Goal: Task Accomplishment & Management: Complete application form

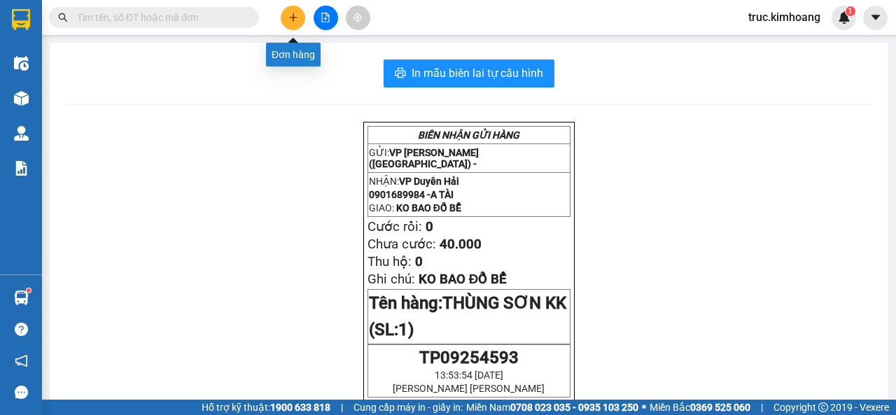
click at [284, 17] on button at bounding box center [293, 18] width 25 height 25
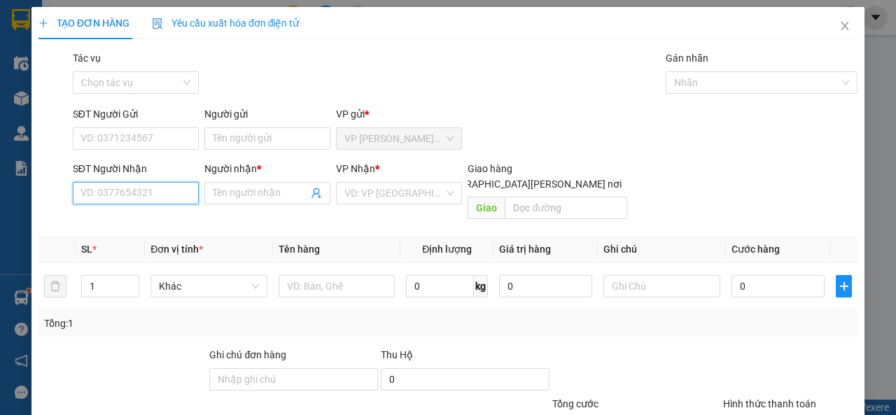
click at [158, 189] on input "SĐT Người Nhận" at bounding box center [136, 193] width 126 height 22
click at [181, 218] on div "0965550169 - A ĐỊNH" at bounding box center [135, 221] width 108 height 15
type input "0965550169"
type input "A ĐỊNH"
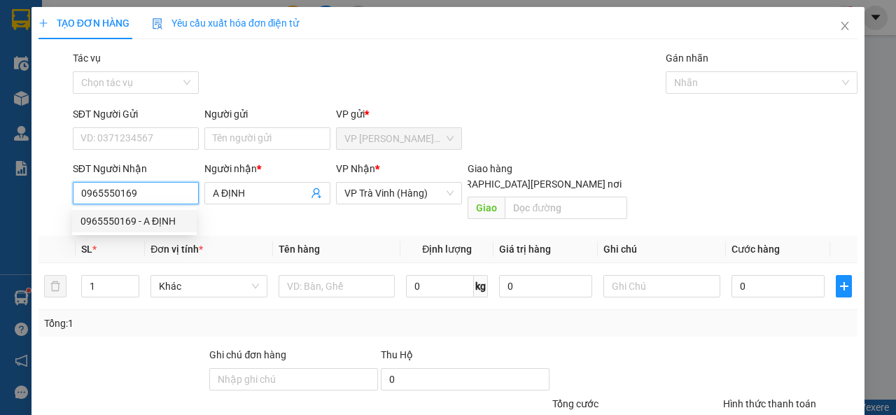
type input "25.000"
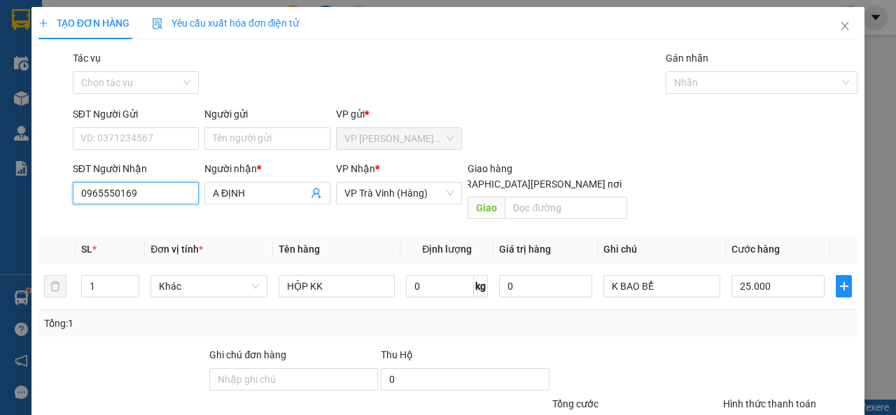
scroll to position [103, 0]
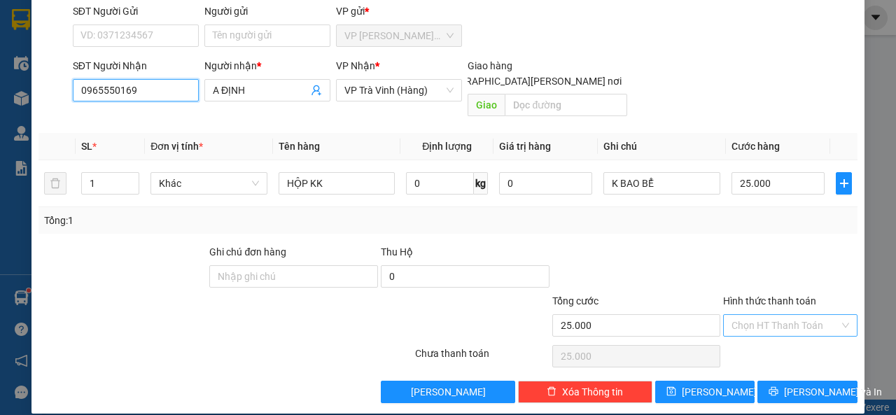
type input "0965550169"
click at [800, 315] on input "Hình thức thanh toán" at bounding box center [786, 325] width 108 height 21
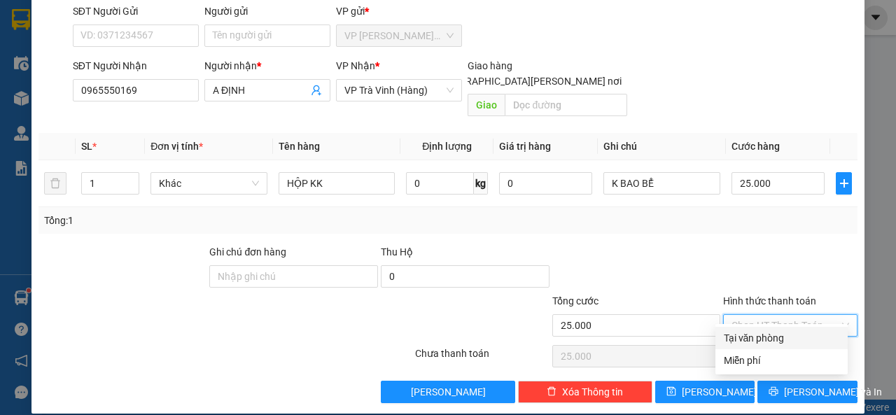
click at [793, 339] on div "Tại văn phòng" at bounding box center [782, 338] width 116 height 15
type input "0"
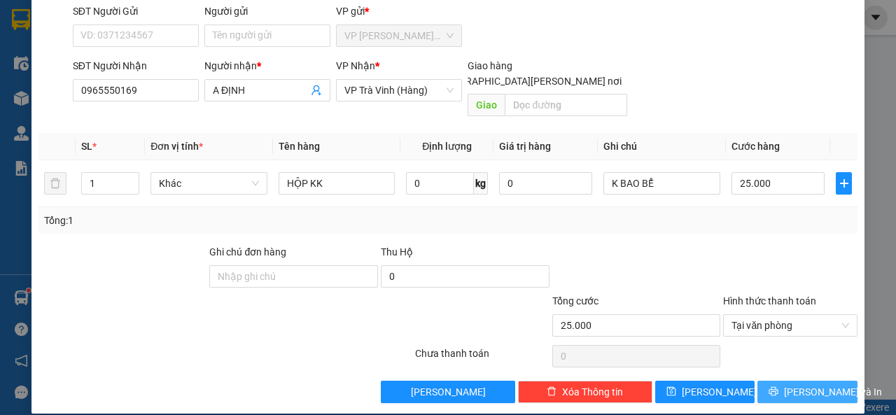
click at [791, 384] on span "[PERSON_NAME] và In" at bounding box center [833, 391] width 98 height 15
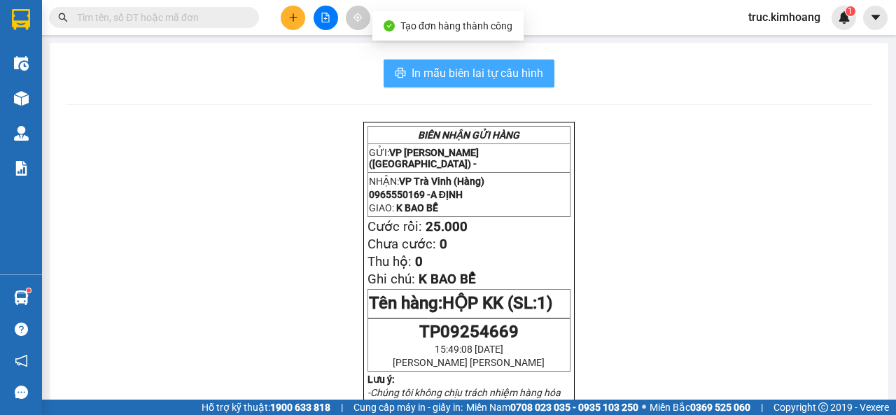
click at [457, 74] on span "In mẫu biên lai tự cấu hình" at bounding box center [478, 73] width 132 height 18
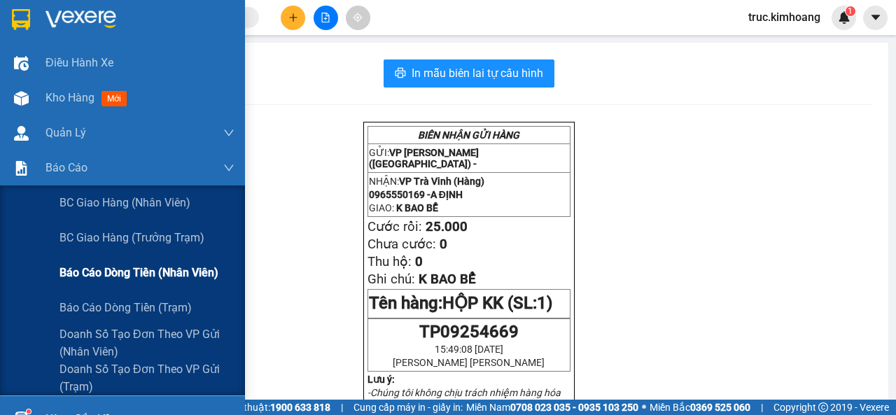
click at [169, 277] on span "Báo cáo dòng tiền (nhân viên)" at bounding box center [139, 273] width 159 height 18
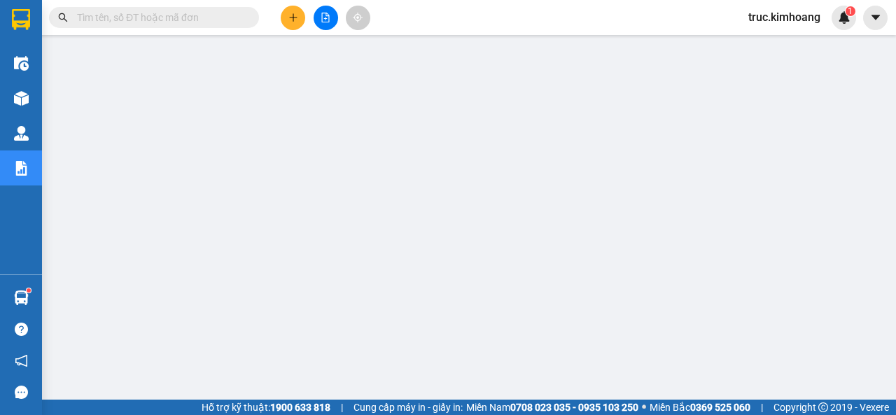
click at [147, 26] on span at bounding box center [154, 17] width 210 height 21
click at [146, 18] on input "text" at bounding box center [159, 17] width 165 height 15
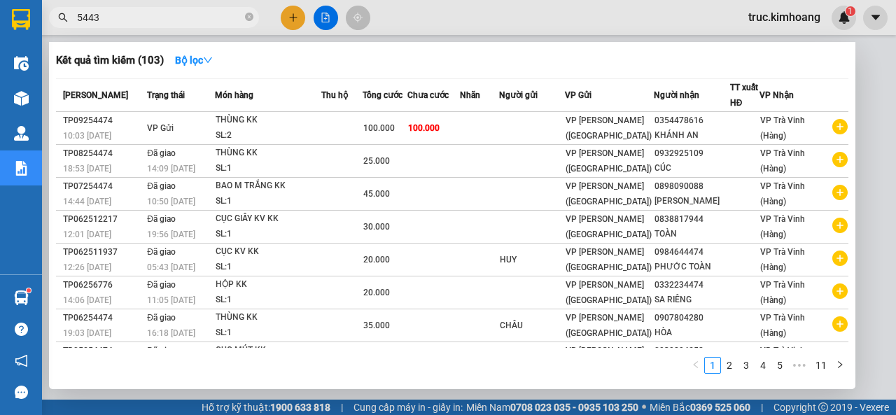
type input "54436"
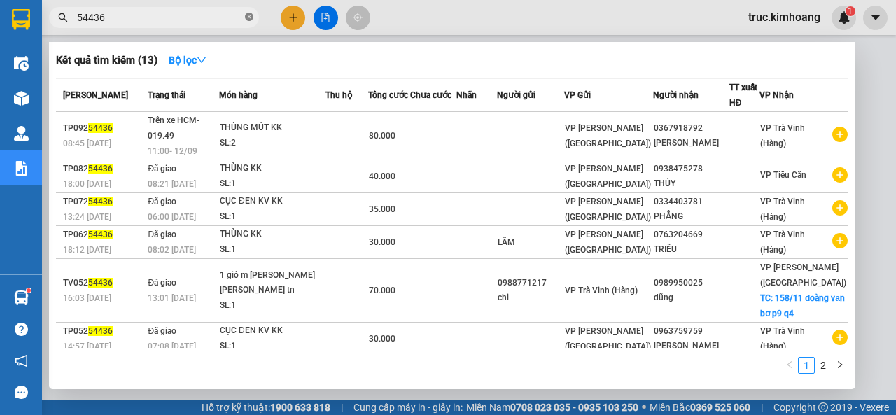
click at [246, 18] on icon "close-circle" at bounding box center [249, 17] width 8 height 8
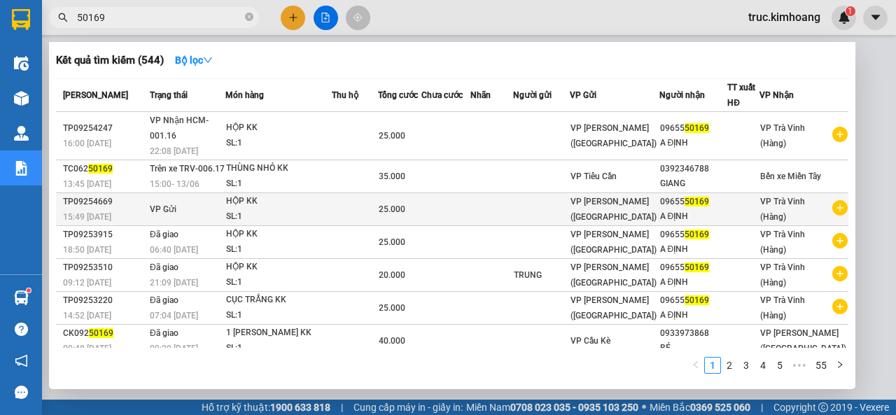
type input "50169"
click at [545, 194] on td at bounding box center [541, 209] width 57 height 33
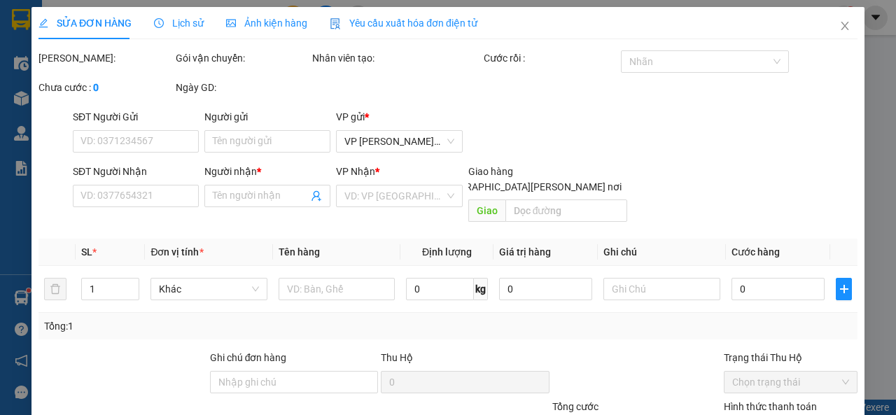
type input "0965550169"
type input "A ĐỊNH"
type input "25.000"
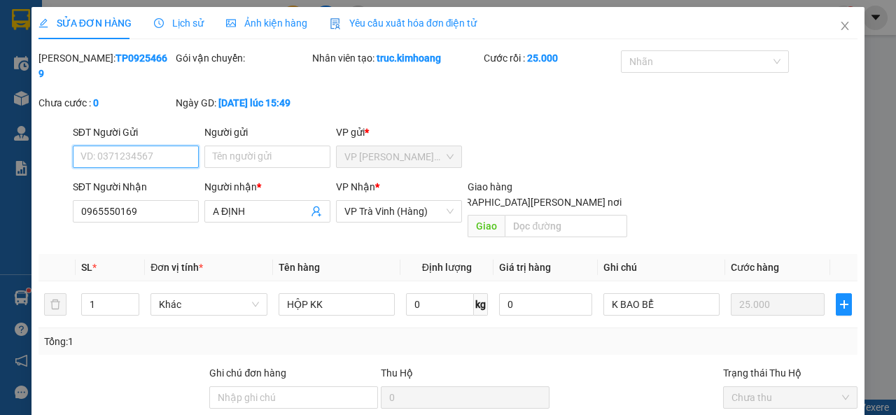
scroll to position [121, 0]
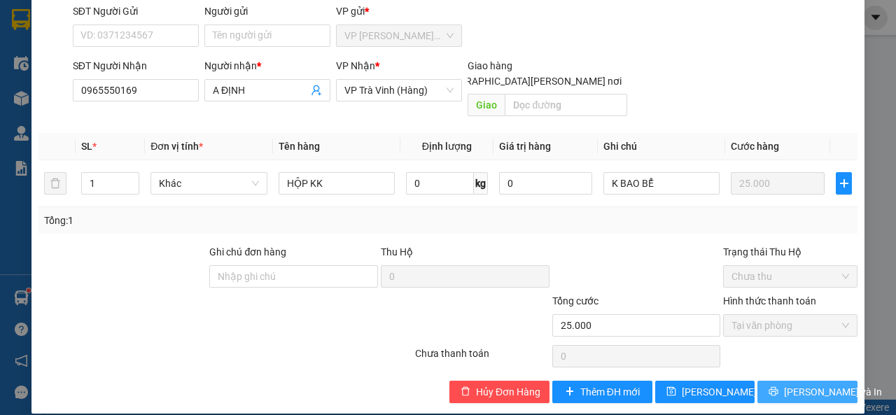
click at [767, 381] on button "[PERSON_NAME] và In" at bounding box center [808, 392] width 100 height 22
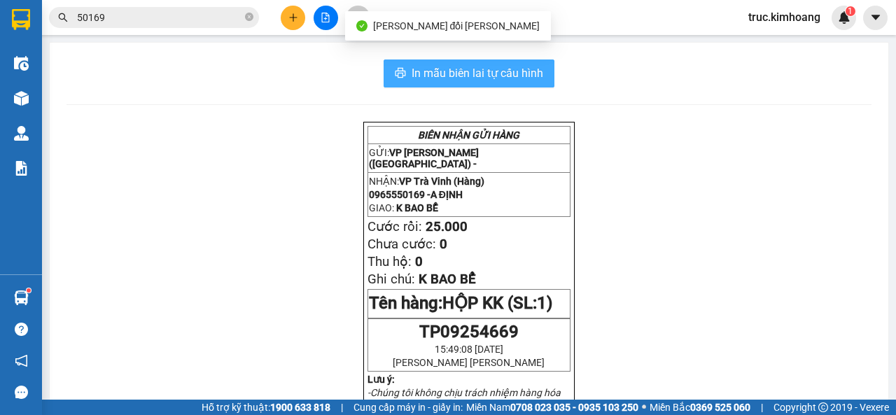
click at [490, 74] on span "In mẫu biên lai tự cấu hình" at bounding box center [478, 73] width 132 height 18
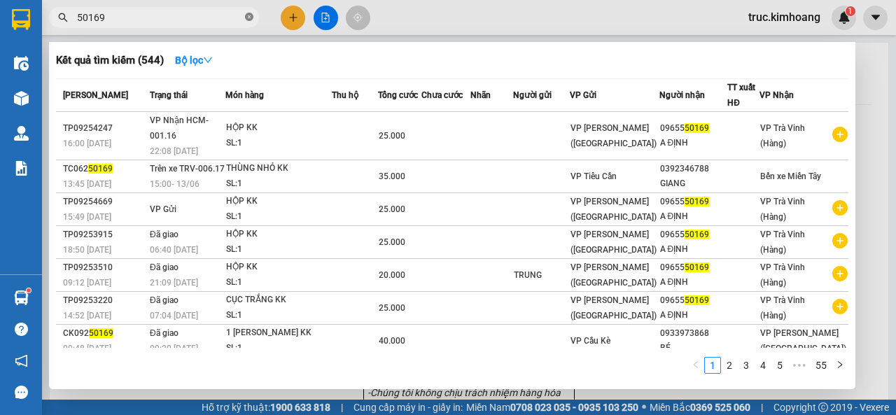
click at [246, 14] on icon "close-circle" at bounding box center [249, 17] width 8 height 8
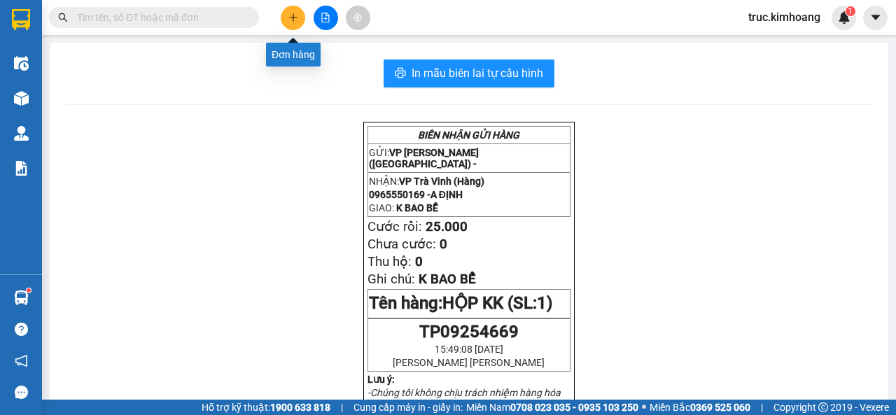
click at [286, 17] on button at bounding box center [293, 18] width 25 height 25
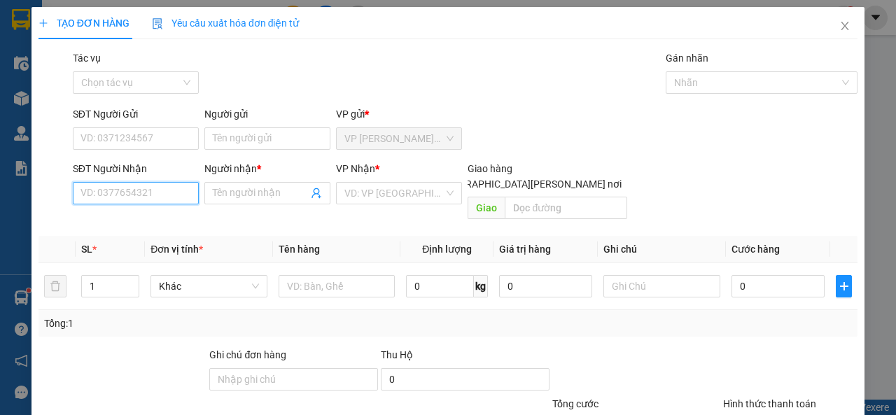
click at [129, 193] on input "SĐT Người Nhận" at bounding box center [136, 193] width 126 height 22
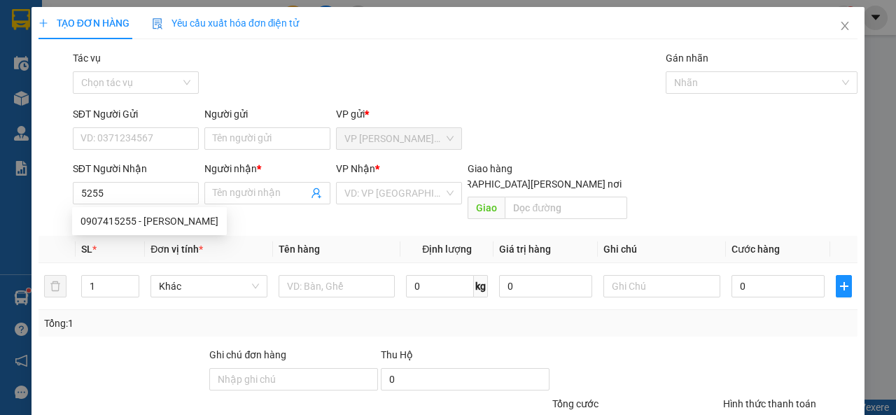
click at [130, 209] on div "0907415255 0907415255 - [PERSON_NAME]" at bounding box center [149, 221] width 155 height 28
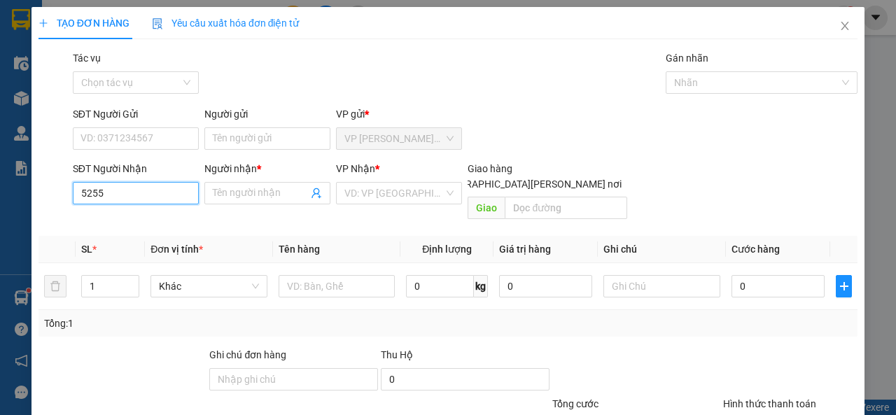
click at [144, 190] on input "5255" at bounding box center [136, 193] width 126 height 22
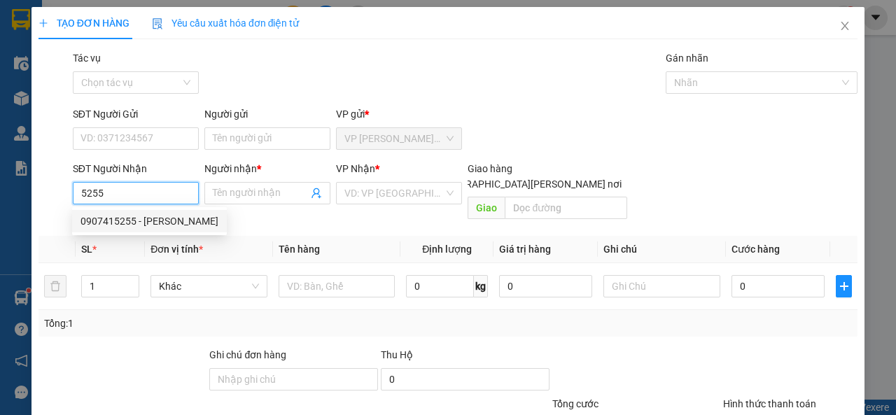
click at [146, 216] on div "0907415255 - [PERSON_NAME]" at bounding box center [150, 221] width 138 height 15
type input "0907415255"
type input "CHÍ TÂM"
type input "60.000"
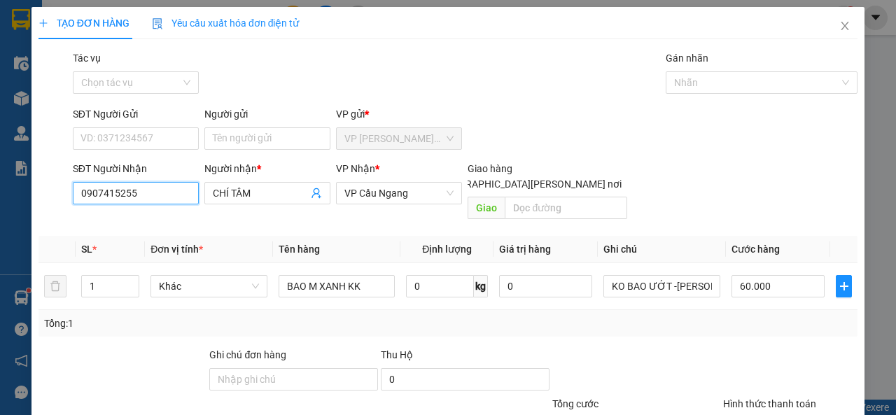
scroll to position [70, 0]
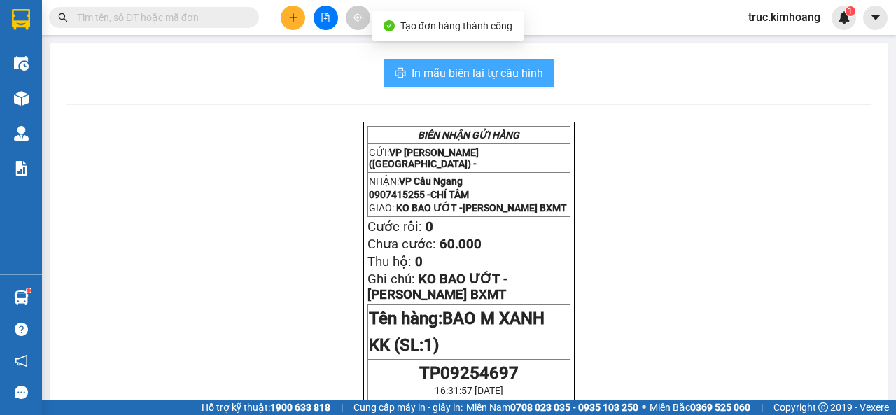
click at [493, 83] on button "In mẫu biên lai tự cấu hình" at bounding box center [469, 74] width 171 height 28
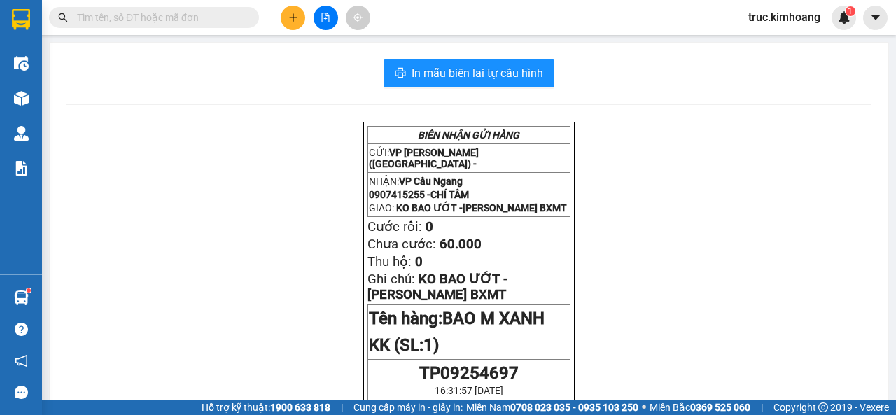
click at [158, 11] on input "text" at bounding box center [159, 17] width 165 height 15
click at [293, 21] on icon "plus" at bounding box center [294, 18] width 10 height 10
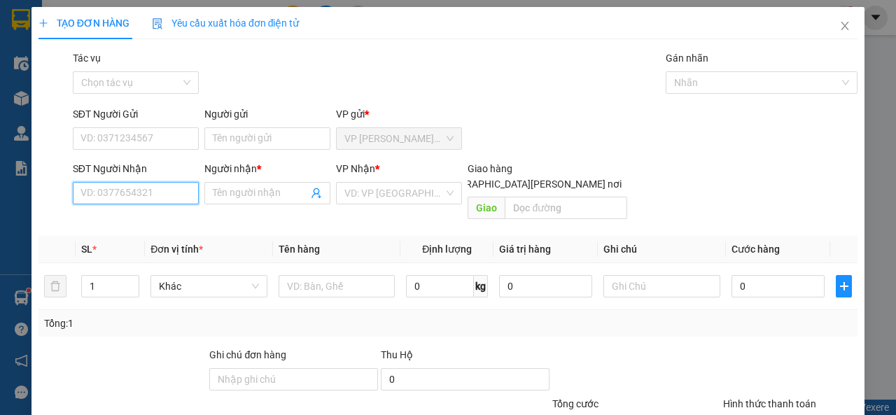
click at [154, 196] on input "SĐT Người Nhận" at bounding box center [136, 193] width 126 height 22
type input "0354766270"
click at [109, 224] on div "0354766270 - KIÊN" at bounding box center [135, 221] width 108 height 15
type input "KIÊN"
type input "30.000"
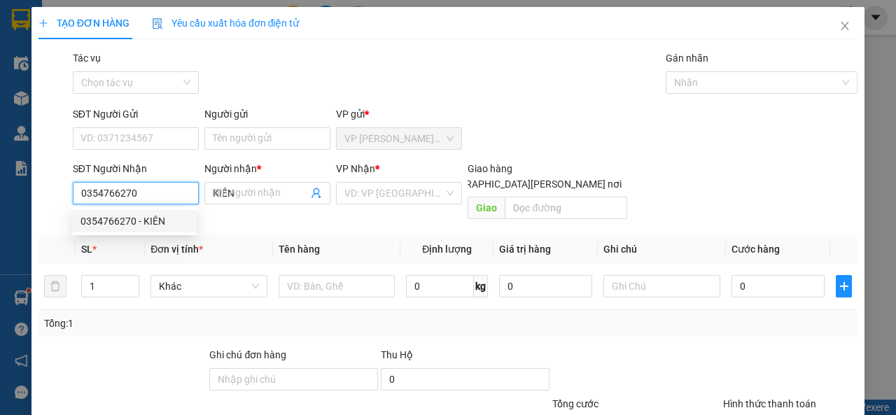
type input "30.000"
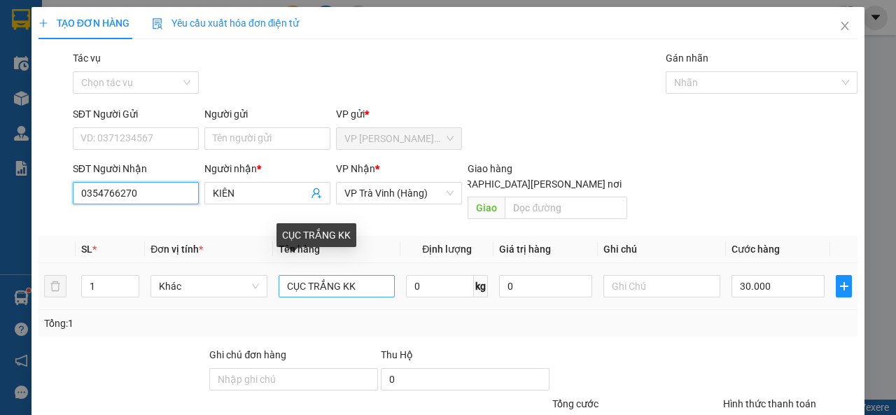
type input "0354766270"
drag, startPoint x: 367, startPoint y: 268, endPoint x: 274, endPoint y: 281, distance: 93.3
click at [274, 281] on td "CỤC TRẮNG KK" at bounding box center [337, 286] width 128 height 47
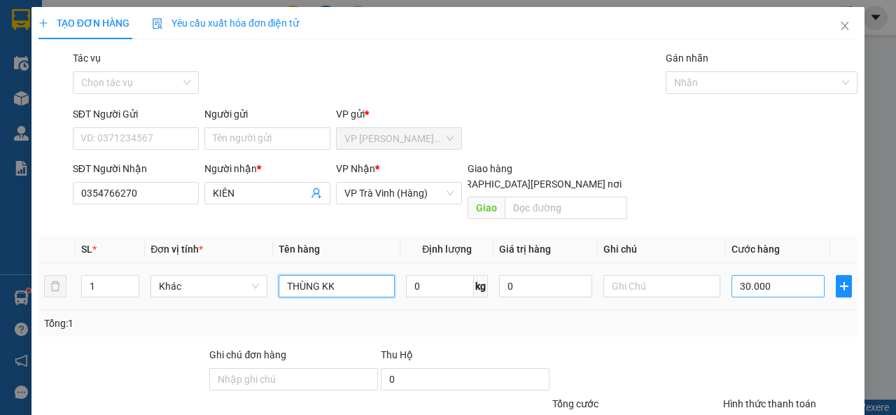
type input "THÙNG KK"
click at [788, 275] on input "30.000" at bounding box center [778, 286] width 93 height 22
type input "3"
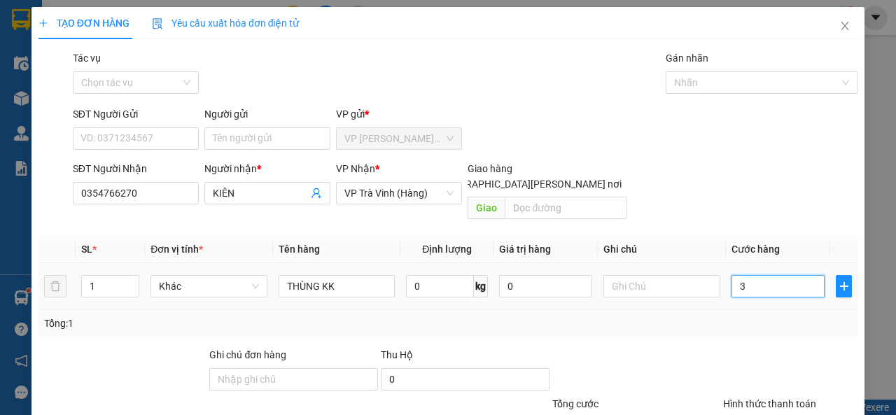
type input "35"
type input "35.000"
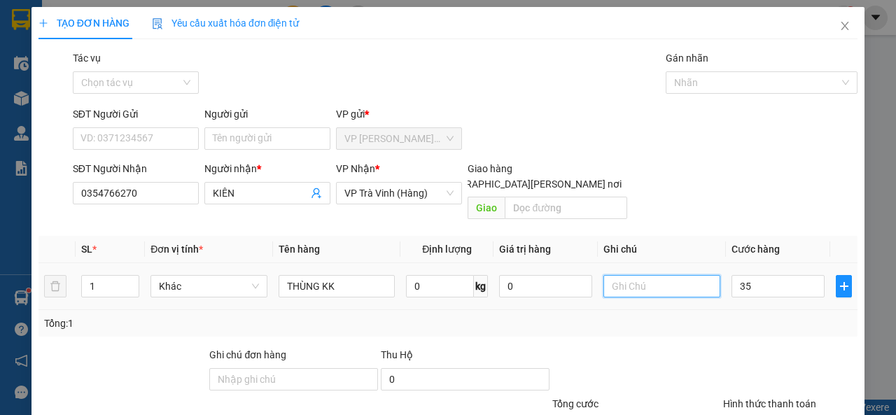
type input "35.000"
click at [681, 275] on input "text" at bounding box center [662, 286] width 117 height 22
type input "L"
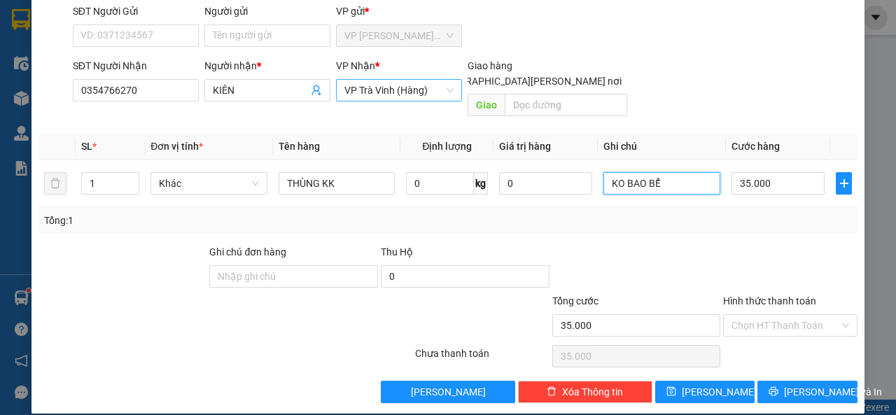
click at [437, 88] on span "VP Trà Vinh (Hàng)" at bounding box center [399, 90] width 109 height 21
type input "KO BAO BỂ"
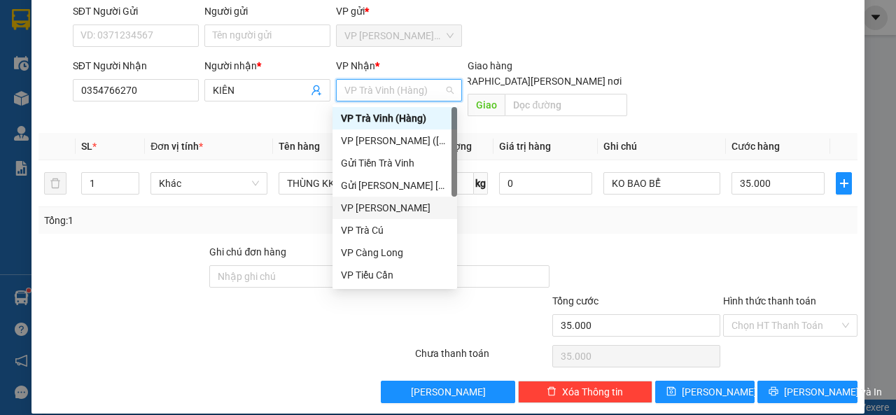
scroll to position [112, 0]
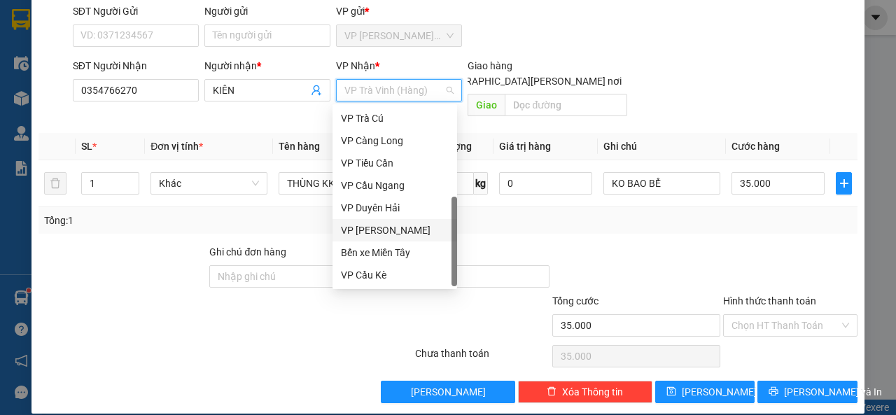
click at [400, 235] on div "VP [PERSON_NAME]" at bounding box center [395, 230] width 108 height 15
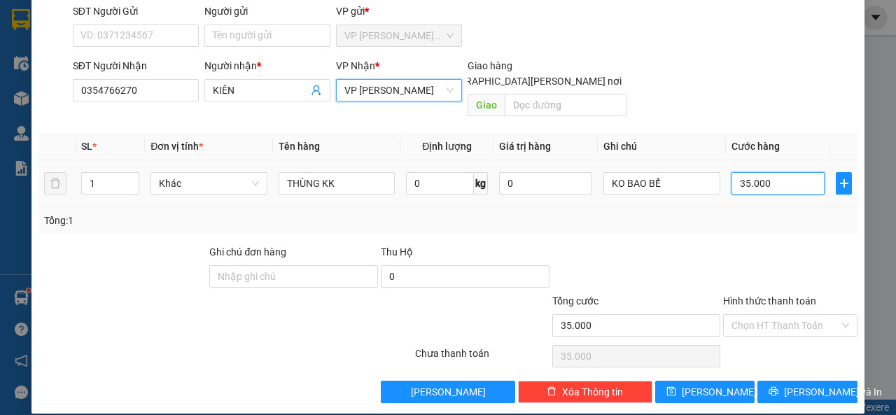
click at [765, 172] on input "35.000" at bounding box center [778, 183] width 93 height 22
type input "4"
type input "40"
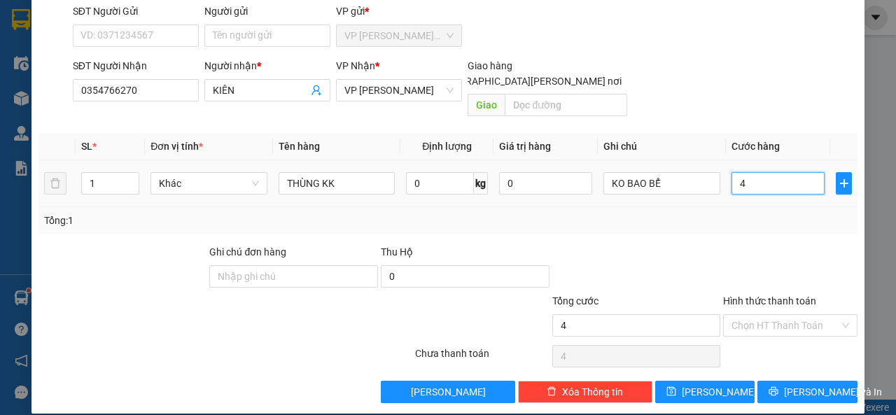
type input "40"
type input "40.000"
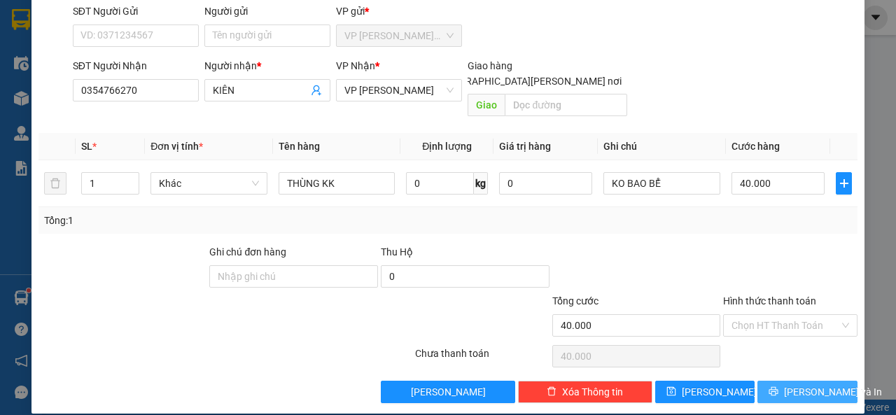
click at [769, 381] on button "[PERSON_NAME] và In" at bounding box center [808, 392] width 100 height 22
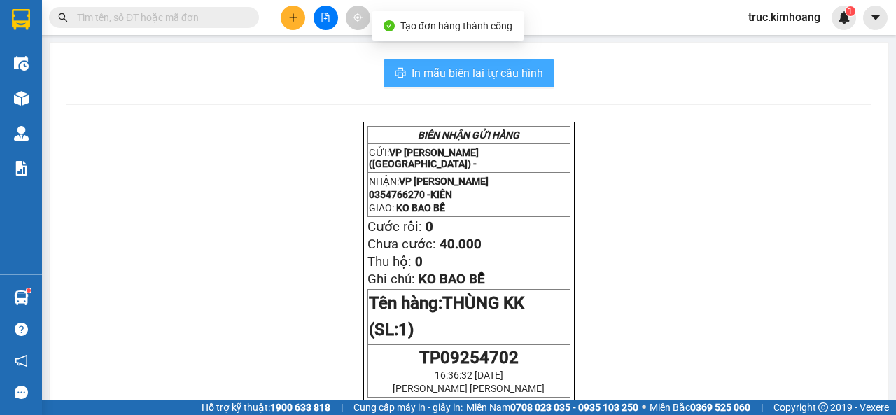
click at [486, 74] on span "In mẫu biên lai tự cấu hình" at bounding box center [478, 73] width 132 height 18
click at [450, 82] on span "In mẫu biên lai tự cấu hình" at bounding box center [478, 73] width 132 height 18
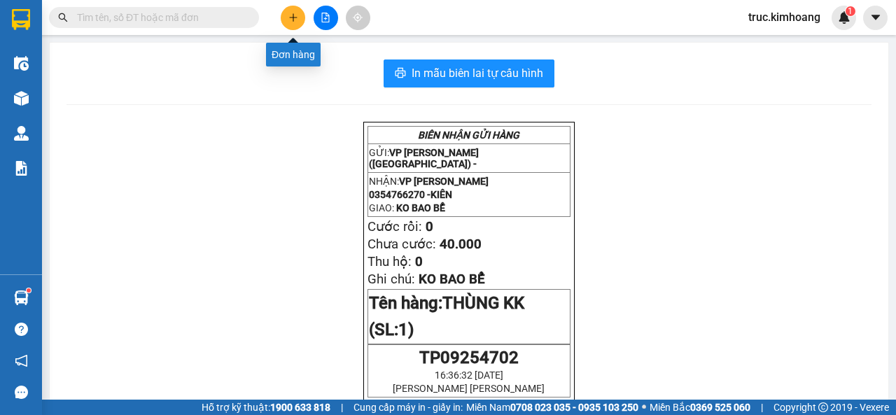
click at [291, 20] on icon "plus" at bounding box center [294, 18] width 10 height 10
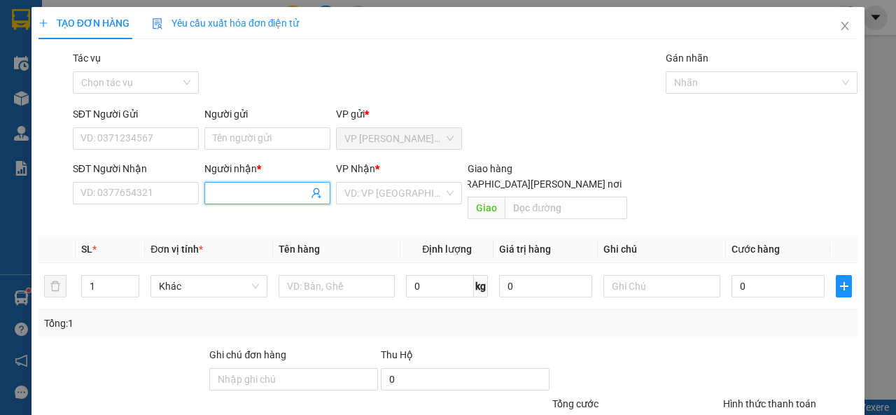
click at [243, 187] on input "Người nhận *" at bounding box center [260, 193] width 95 height 15
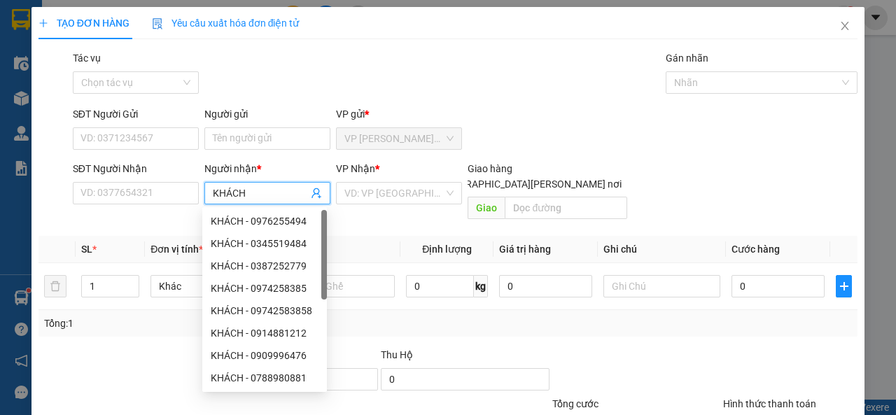
type input "KHÁCH"
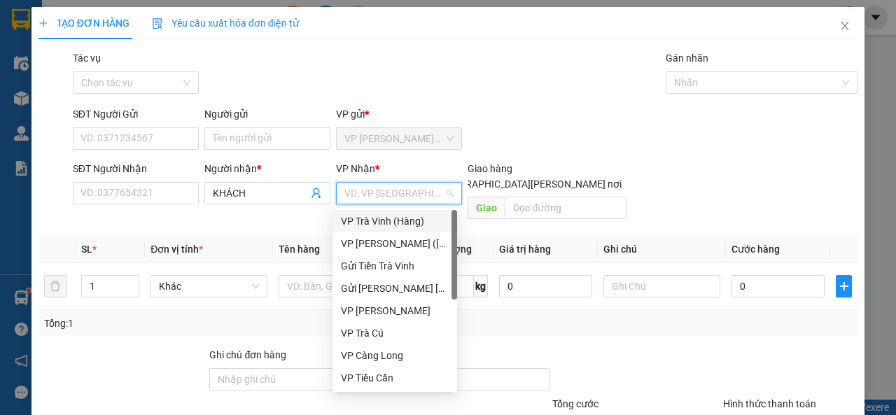
click at [346, 229] on div "VP Trà Vinh (Hàng)" at bounding box center [395, 221] width 125 height 22
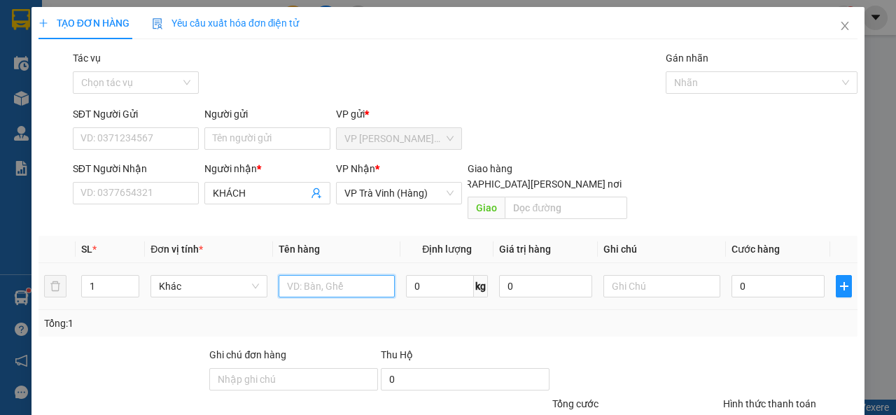
drag, startPoint x: 325, startPoint y: 277, endPoint x: 303, endPoint y: 263, distance: 25.5
click at [322, 277] on input "text" at bounding box center [337, 286] width 117 height 22
type input "XE MÁY KK"
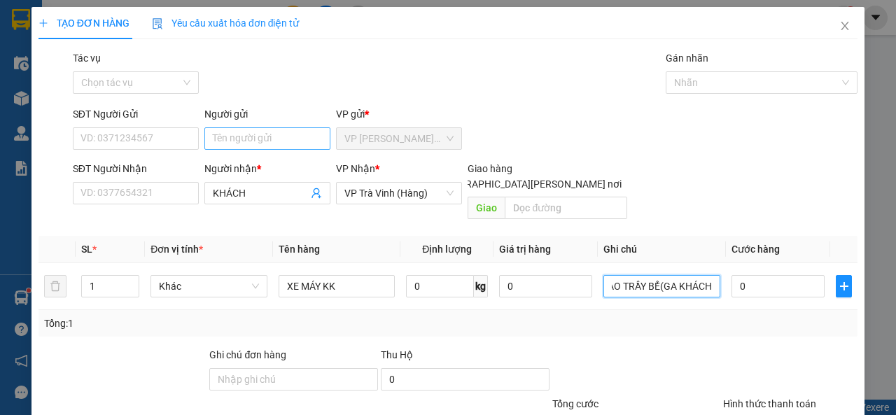
scroll to position [0, 29]
type input "KO BAO TRẦY BỂ(GA KHÁCH)"
type input "2"
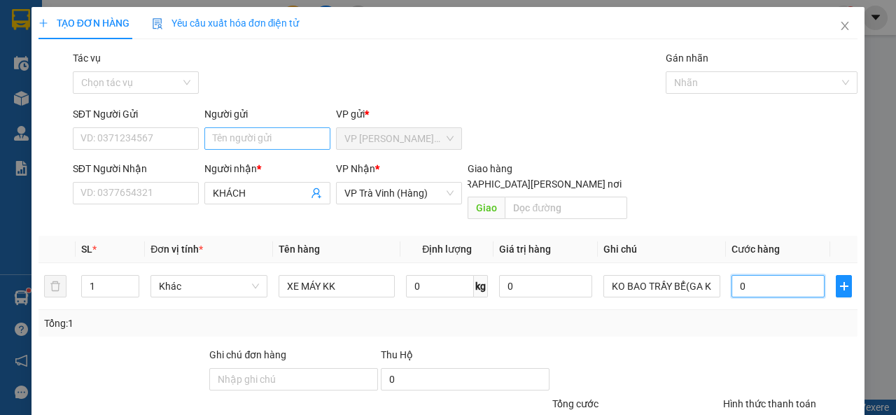
type input "2"
type input "25"
type input "250"
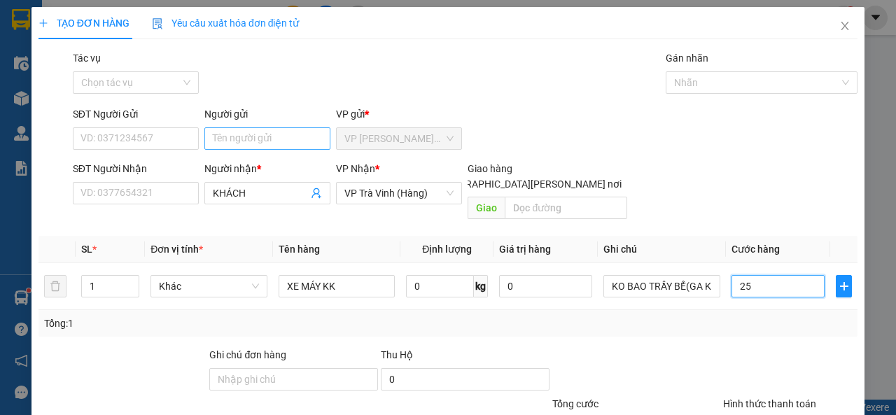
type input "250"
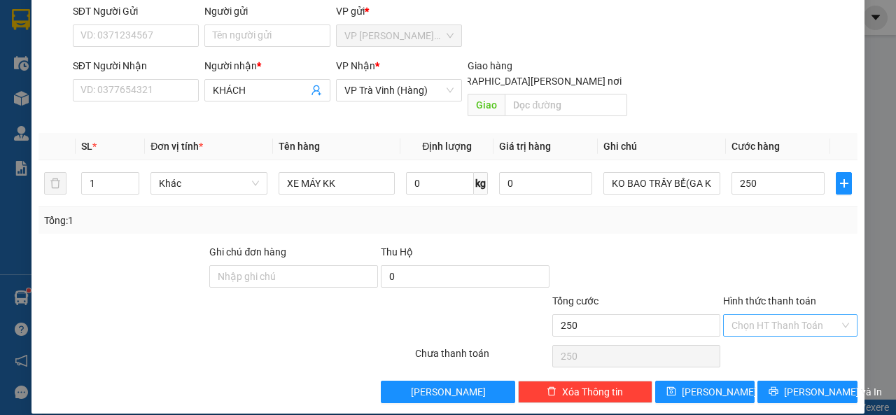
type input "250.000"
click at [759, 316] on input "Hình thức thanh toán" at bounding box center [786, 325] width 108 height 21
click at [763, 338] on div "Tại văn phòng" at bounding box center [782, 338] width 116 height 15
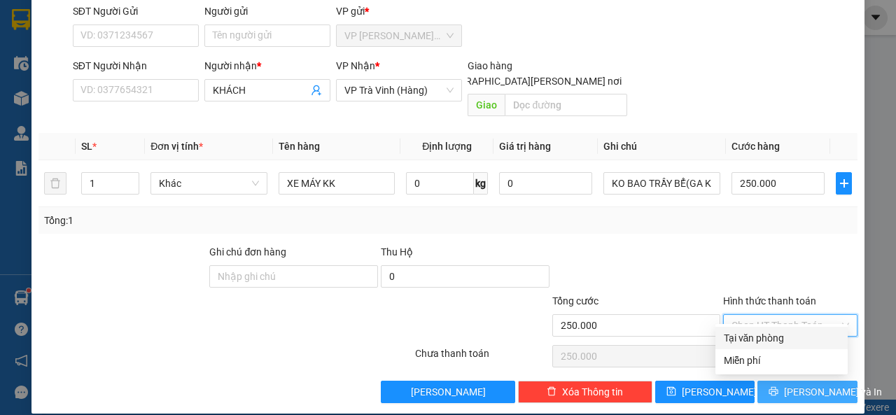
type input "0"
click at [772, 387] on icon "printer" at bounding box center [774, 392] width 10 height 10
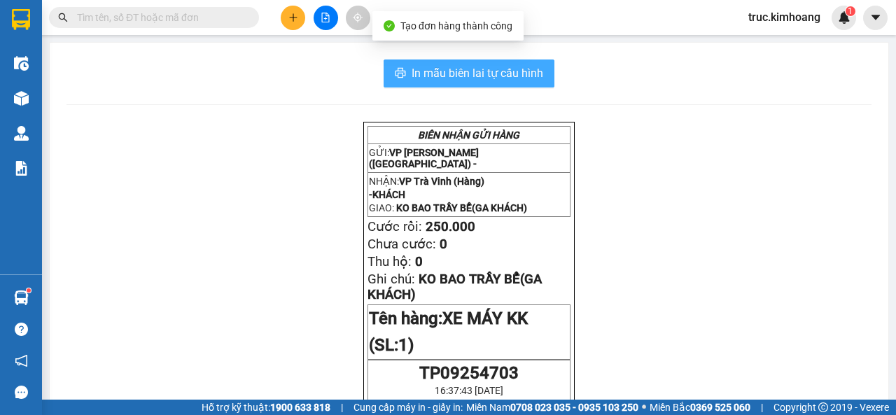
click at [461, 74] on span "In mẫu biên lai tự cấu hình" at bounding box center [478, 73] width 132 height 18
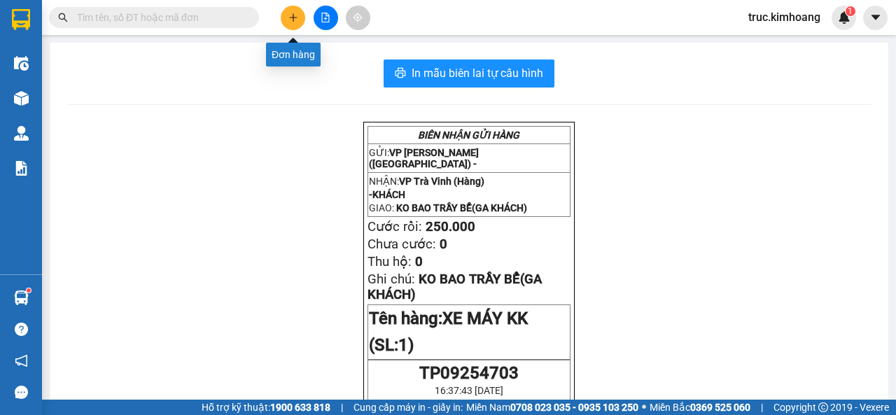
click at [286, 13] on button at bounding box center [293, 18] width 25 height 25
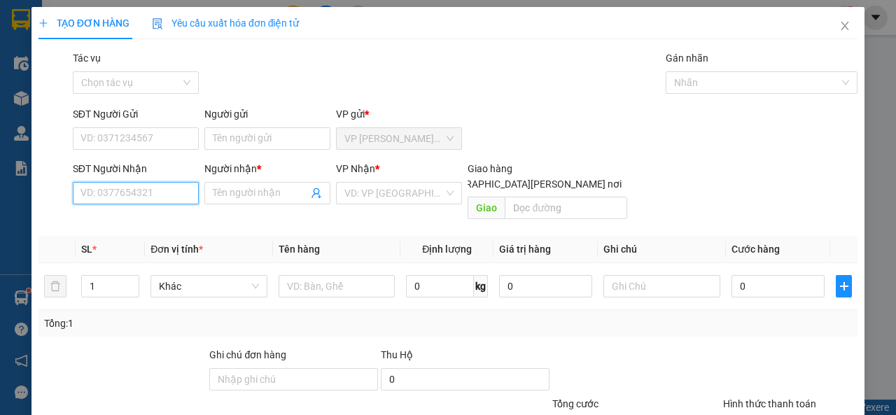
click at [186, 200] on input "SĐT Người Nhận" at bounding box center [136, 193] width 126 height 22
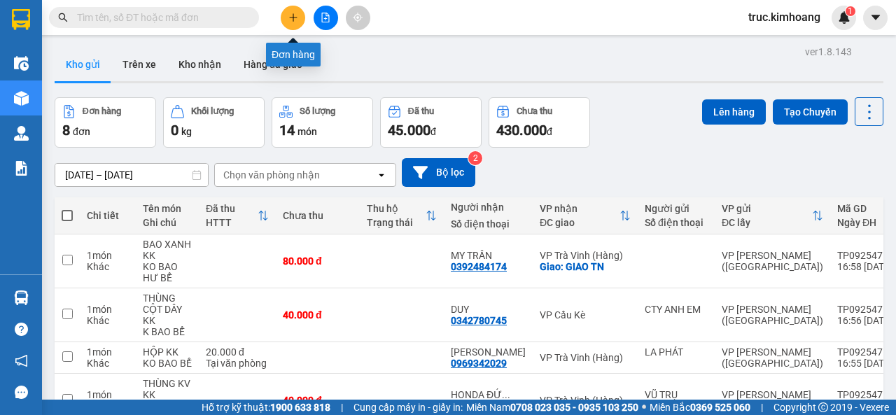
click at [288, 25] on button at bounding box center [293, 18] width 25 height 25
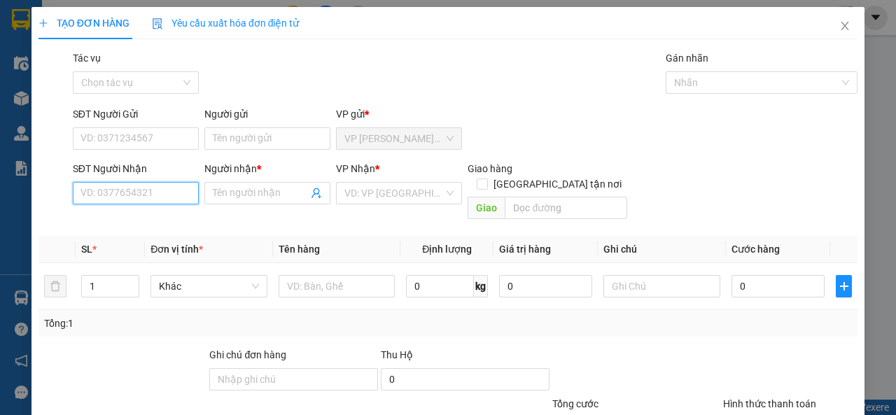
click at [162, 188] on input "SĐT Người Nhận" at bounding box center [136, 193] width 126 height 22
type input "0939815204"
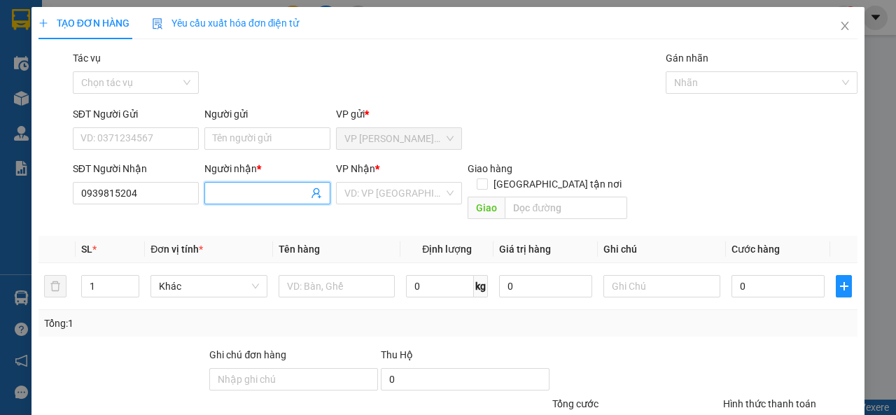
click at [248, 192] on input "Người nhận *" at bounding box center [260, 193] width 95 height 15
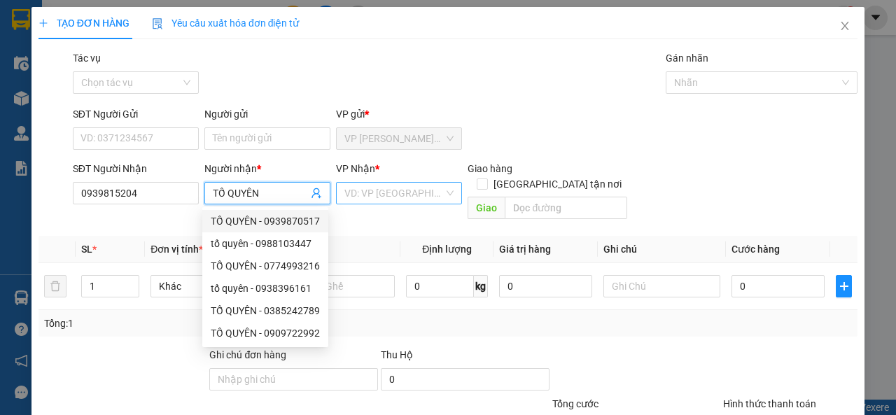
type input "TỐ QUYÊN"
click at [386, 188] on input "search" at bounding box center [394, 193] width 99 height 21
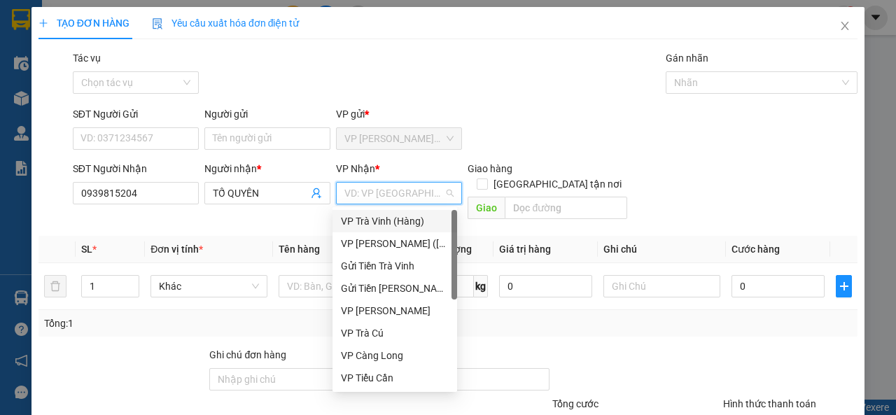
click at [364, 219] on div "VP Trà Vinh (Hàng)" at bounding box center [395, 221] width 108 height 15
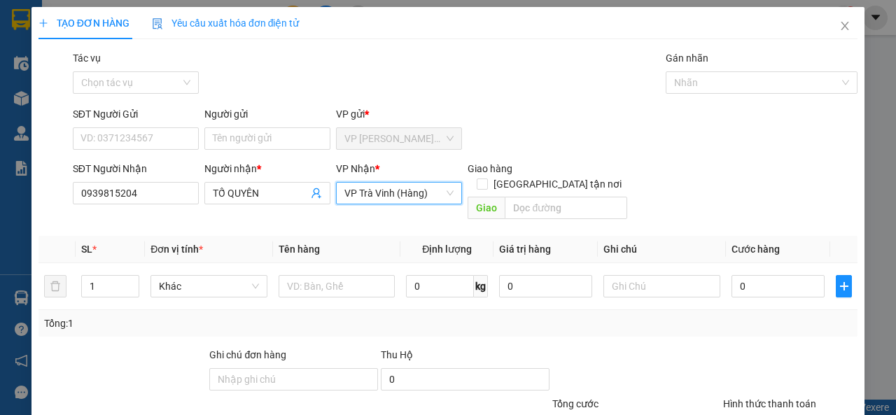
click at [370, 199] on span "VP Trà Vinh (Hàng)" at bounding box center [399, 193] width 109 height 21
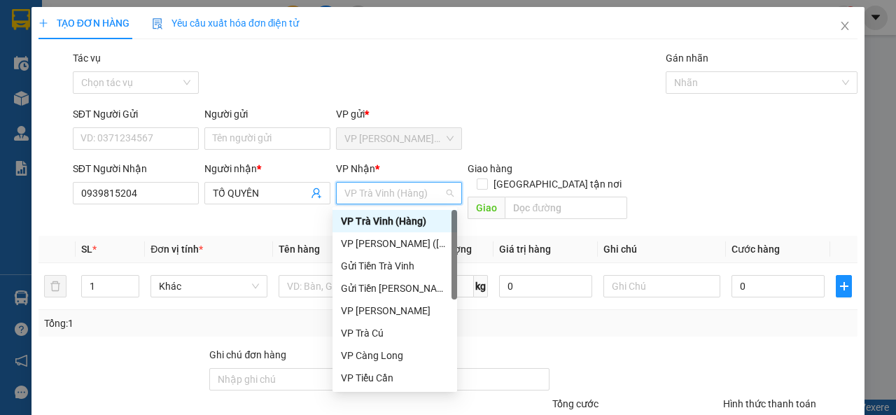
click at [404, 198] on span "VP Trà Vinh (Hàng)" at bounding box center [399, 193] width 109 height 21
click at [392, 223] on div "VP Trà Vinh (Hàng)" at bounding box center [395, 221] width 108 height 15
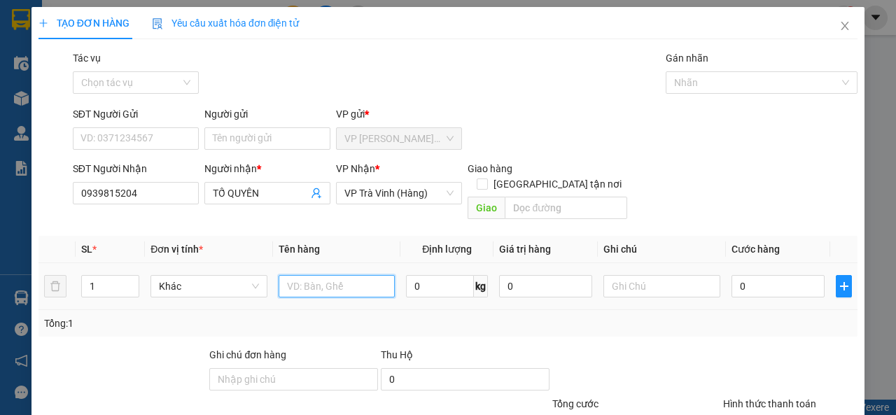
click at [327, 275] on input "text" at bounding box center [337, 286] width 117 height 22
type input "BỊT TRẮNG KK"
type input "NHẬN BXMT"
type input "2"
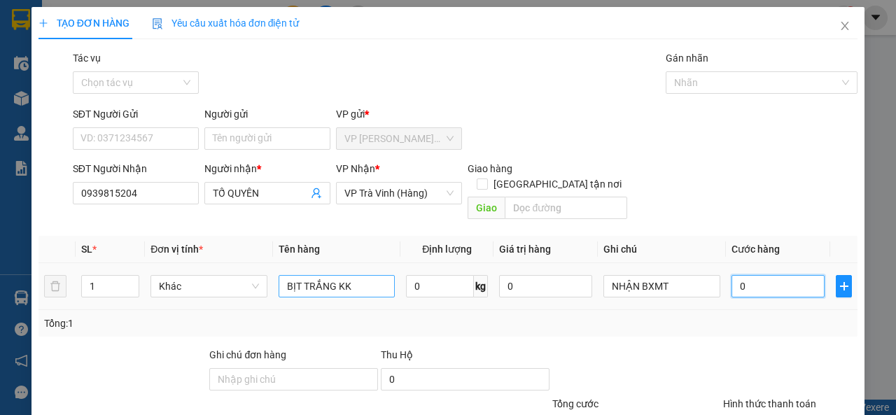
type input "2"
type input "20"
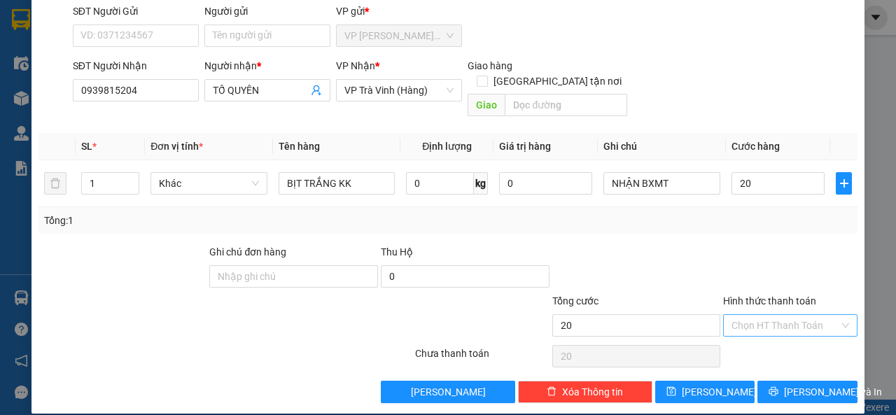
type input "20.000"
click at [801, 315] on input "Hình thức thanh toán" at bounding box center [786, 325] width 108 height 21
click at [795, 333] on div "Tại văn phòng" at bounding box center [782, 338] width 116 height 15
type input "0"
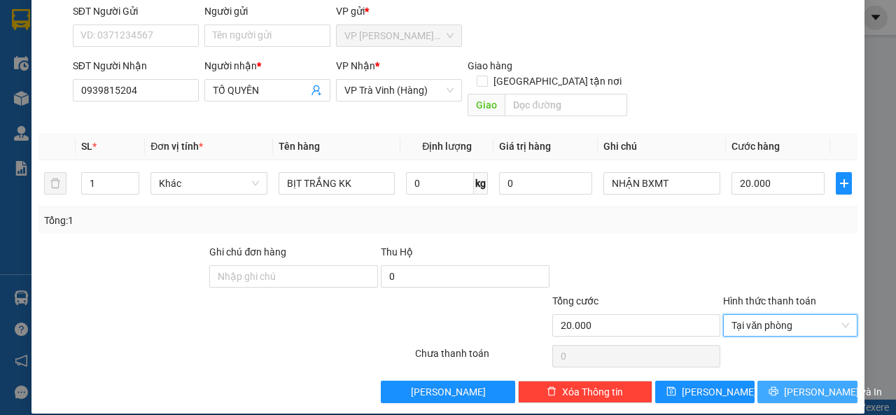
click at [789, 381] on button "[PERSON_NAME] và In" at bounding box center [808, 392] width 100 height 22
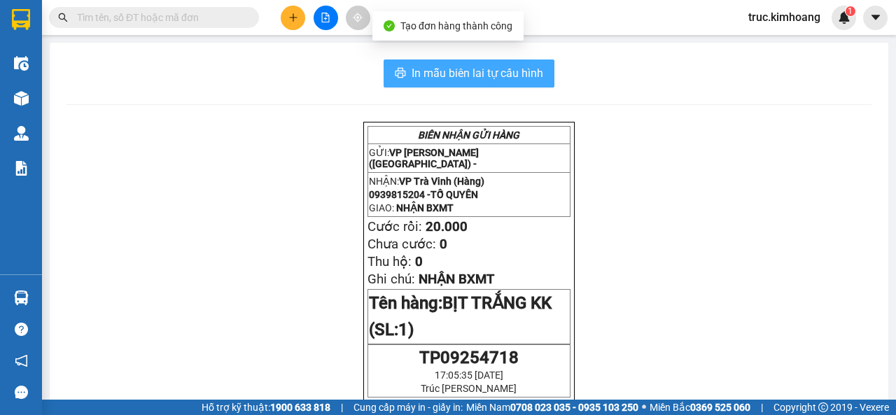
click at [507, 71] on span "In mẫu biên lai tự cấu hình" at bounding box center [478, 73] width 132 height 18
click at [505, 71] on span "In mẫu biên lai tự cấu hình" at bounding box center [478, 73] width 132 height 18
